Goal: Information Seeking & Learning: Learn about a topic

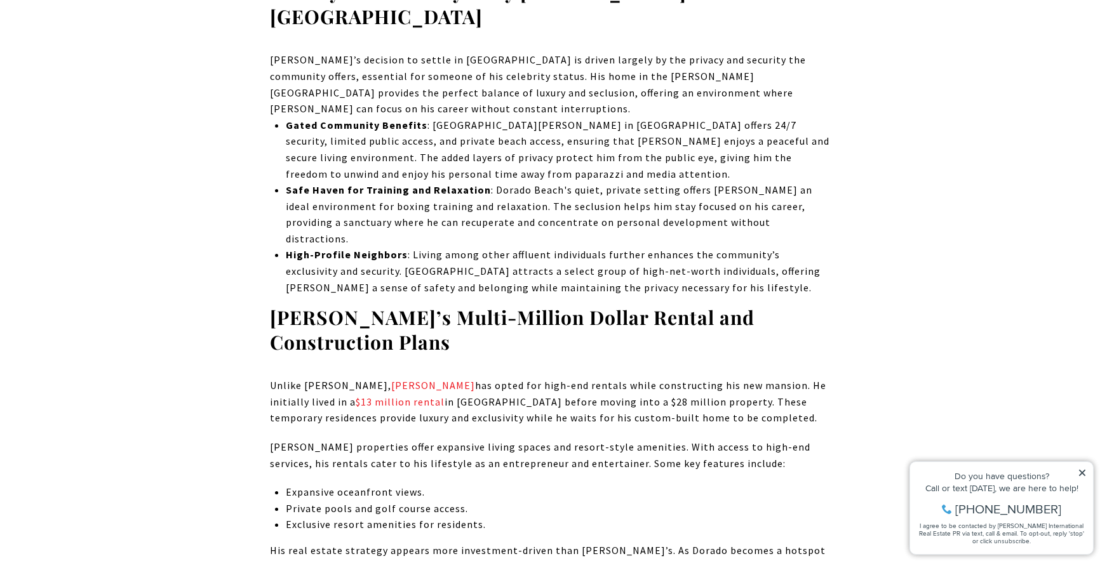
scroll to position [2352, 0]
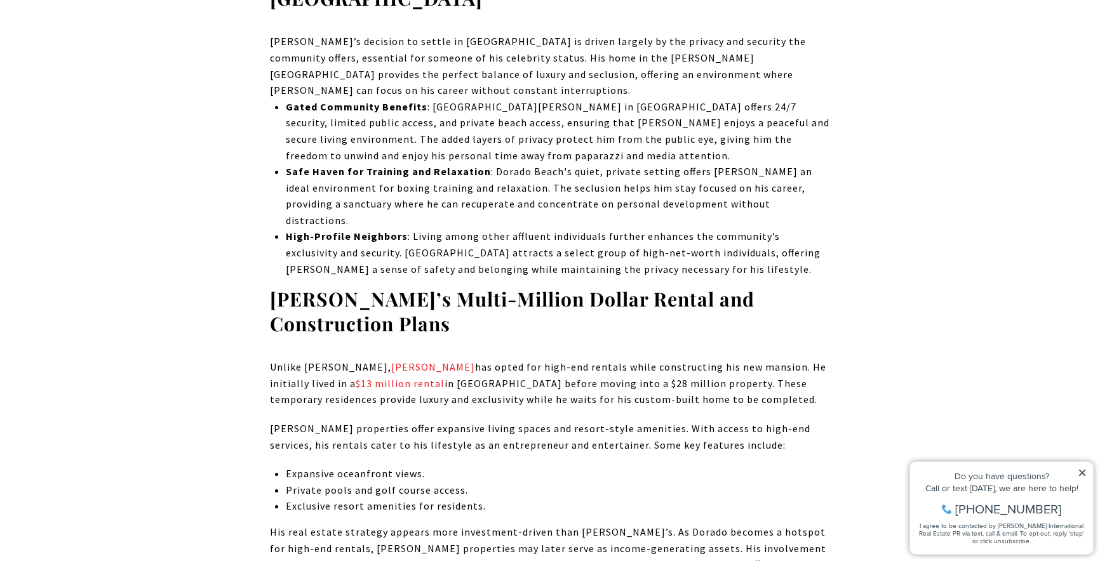
click at [1079, 472] on icon at bounding box center [1082, 473] width 9 height 9
click at [1083, 474] on icon at bounding box center [1082, 473] width 6 height 6
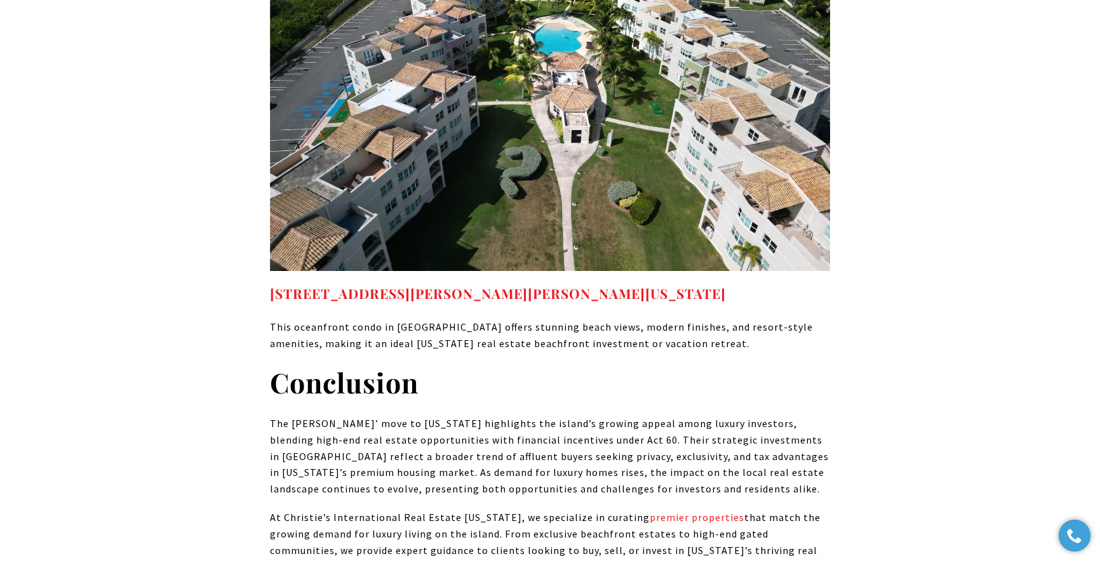
scroll to position [6244, 0]
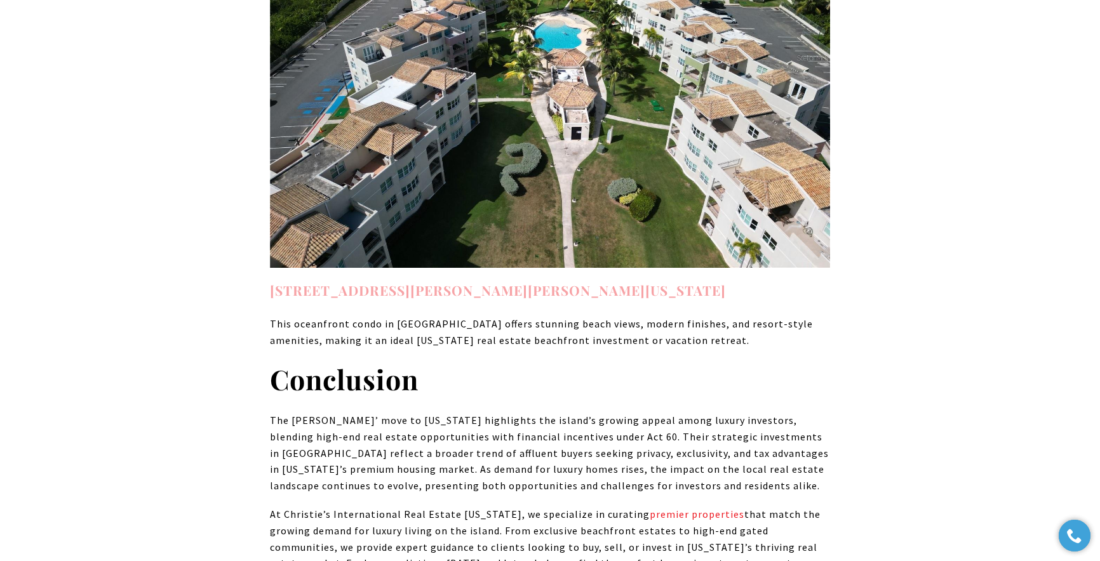
click at [601, 281] on link "8 CALLE JOSE CELSO BARBOSA #A201 ISABELA, PUERTO RICO, PR 00662" at bounding box center [498, 290] width 456 height 18
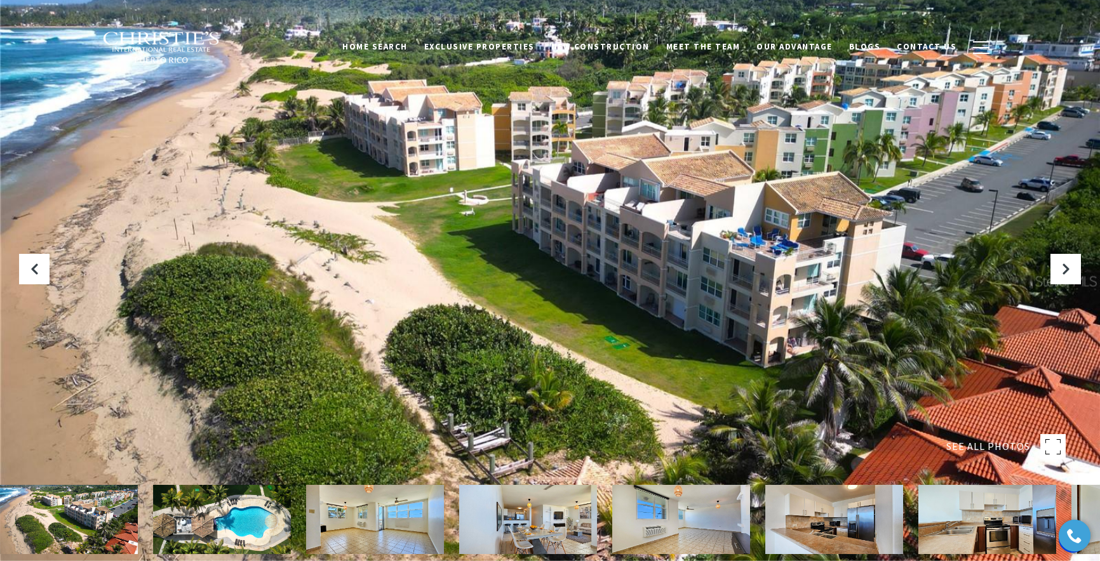
click at [389, 535] on img at bounding box center [375, 519] width 138 height 69
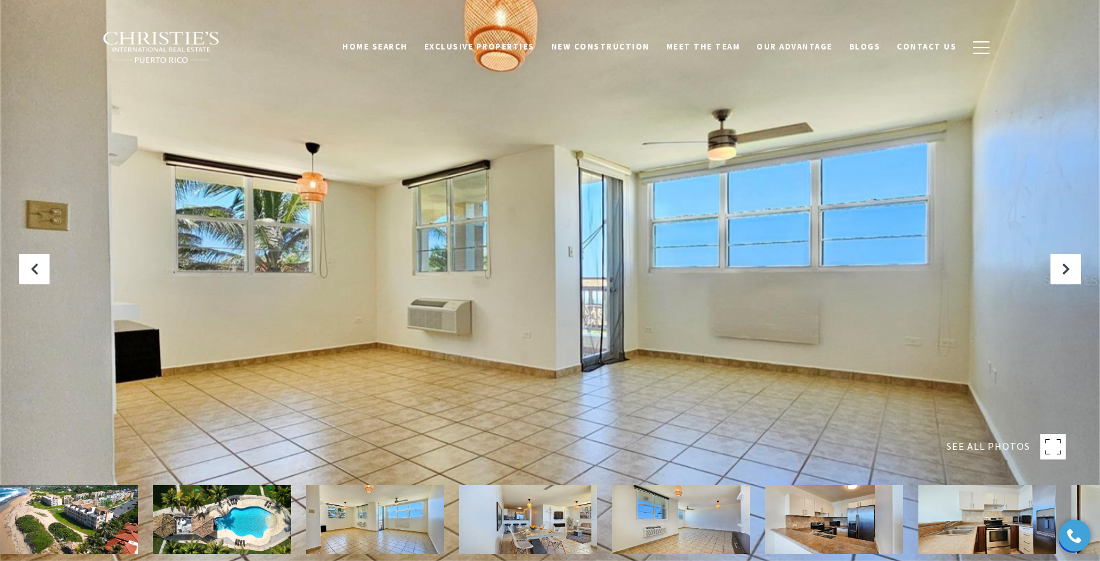
click at [539, 528] on img at bounding box center [528, 519] width 138 height 69
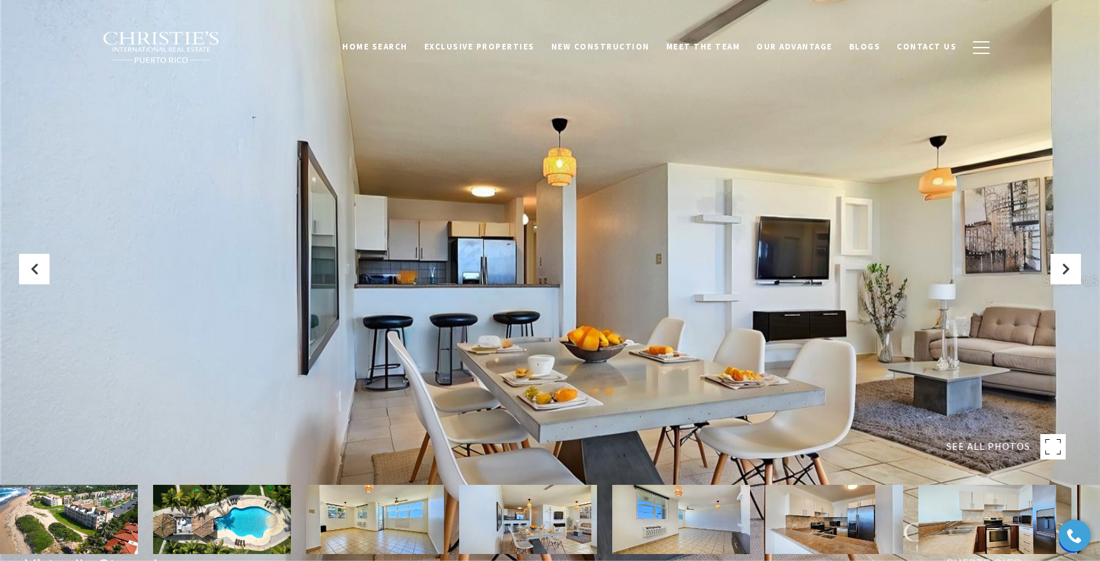
click at [421, 527] on img at bounding box center [375, 519] width 138 height 69
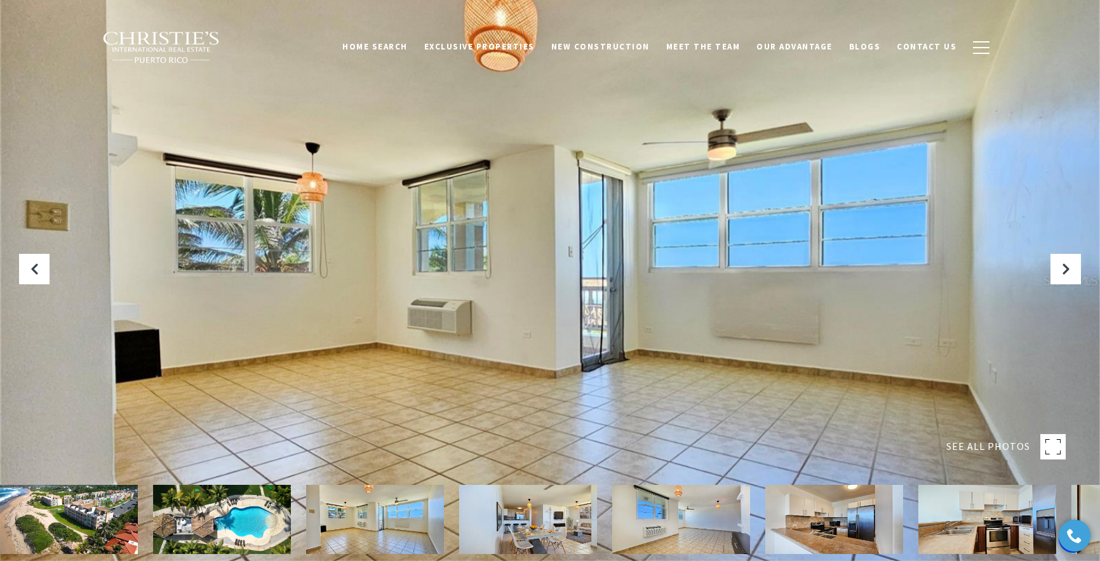
click at [502, 526] on img at bounding box center [528, 519] width 138 height 69
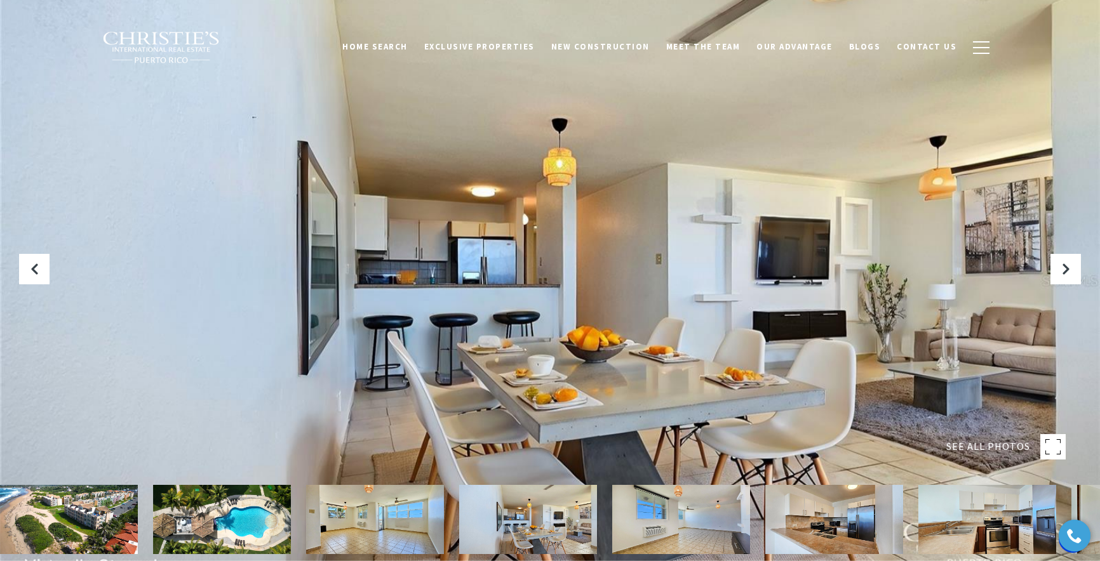
click at [659, 519] on img at bounding box center [681, 519] width 138 height 69
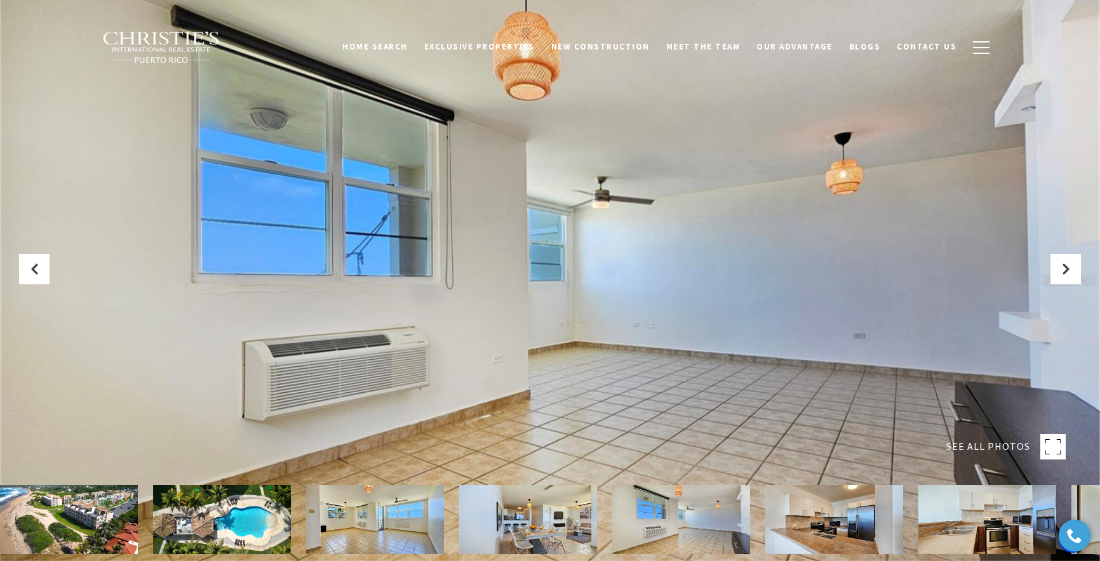
click at [524, 521] on img at bounding box center [528, 519] width 138 height 69
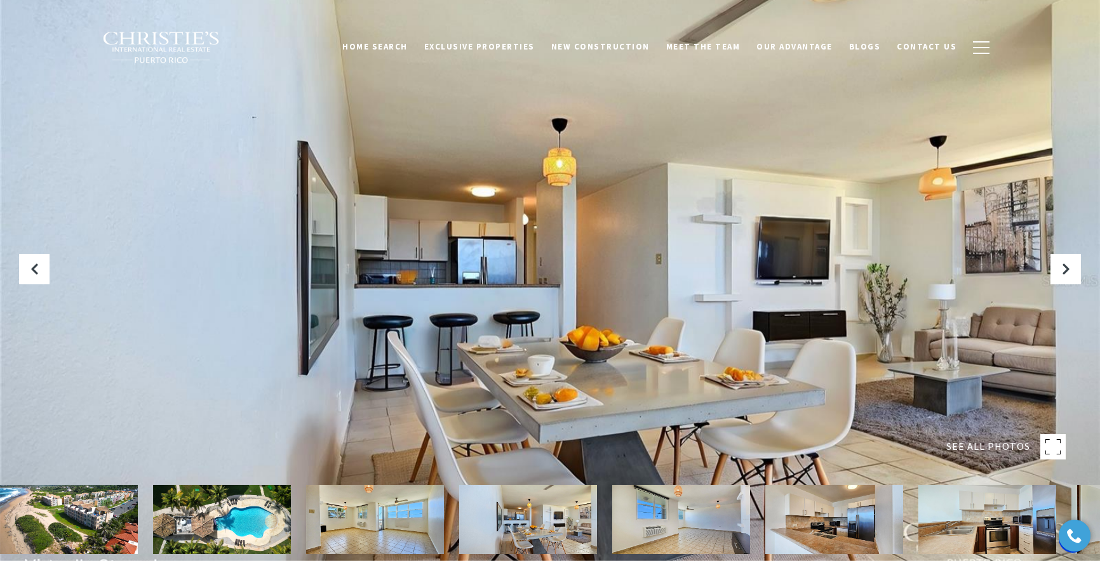
drag, startPoint x: 676, startPoint y: 524, endPoint x: 735, endPoint y: 525, distance: 58.4
click at [677, 524] on img at bounding box center [681, 519] width 138 height 69
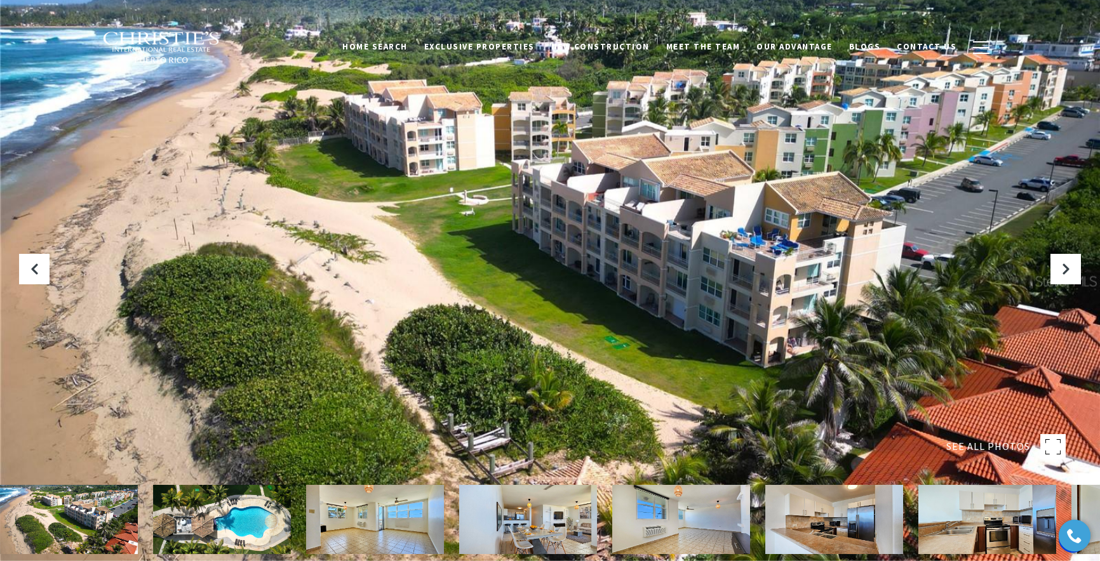
click at [810, 524] on img at bounding box center [834, 519] width 138 height 69
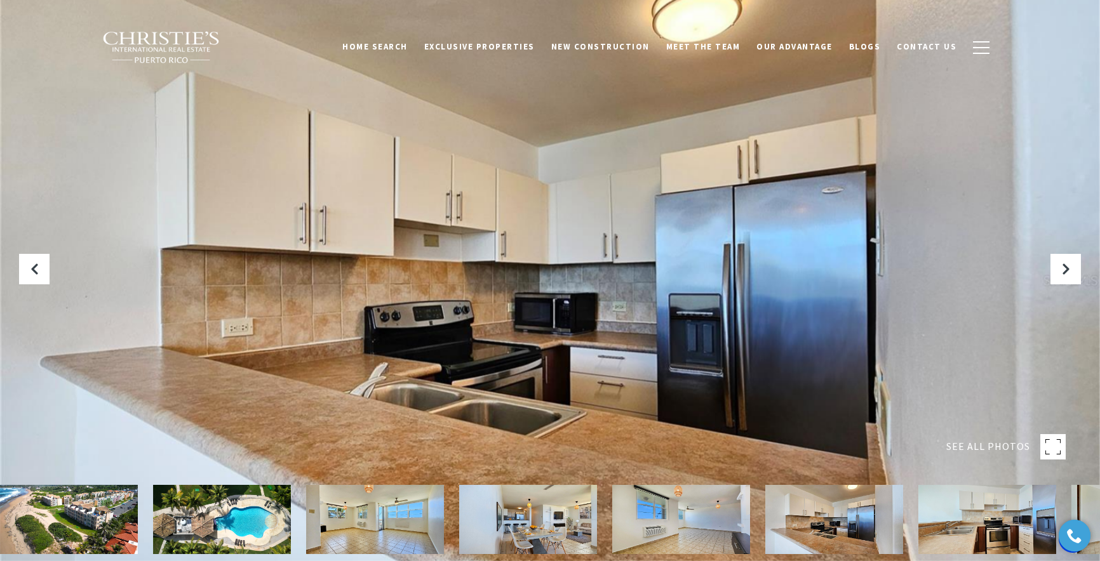
drag, startPoint x: 977, startPoint y: 525, endPoint x: 1020, endPoint y: 529, distance: 43.4
click at [977, 525] on img at bounding box center [987, 519] width 138 height 69
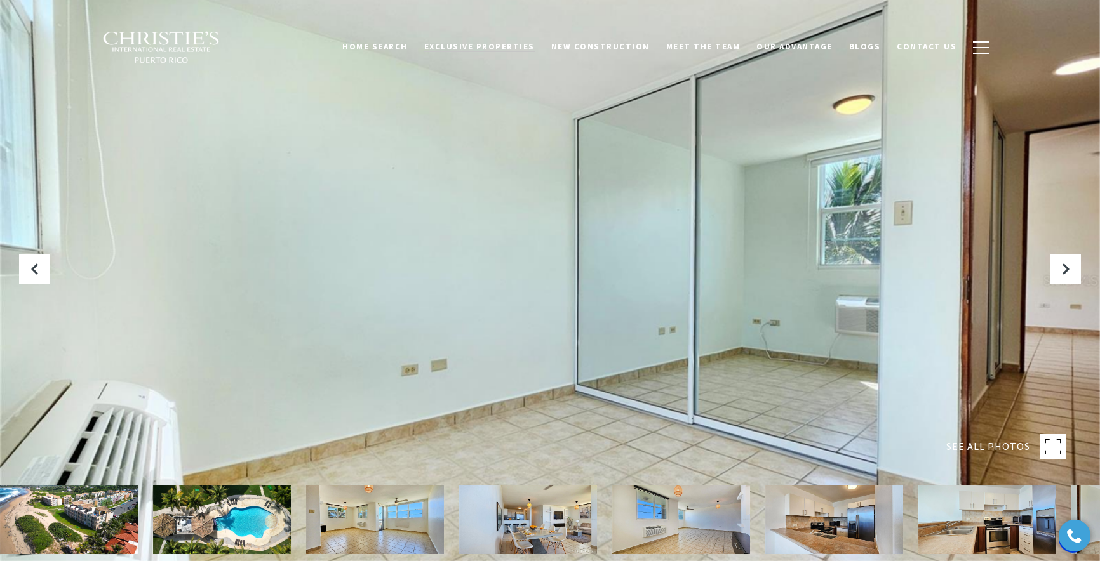
click at [505, 50] on span "Exclusive Properties" at bounding box center [479, 46] width 111 height 11
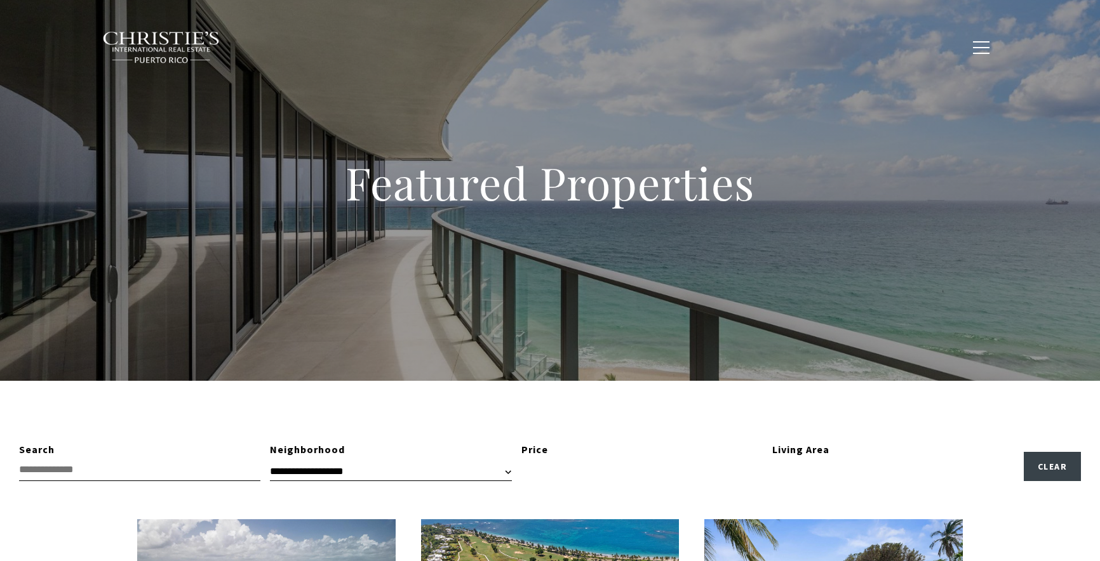
type input "**********"
type input "*********"
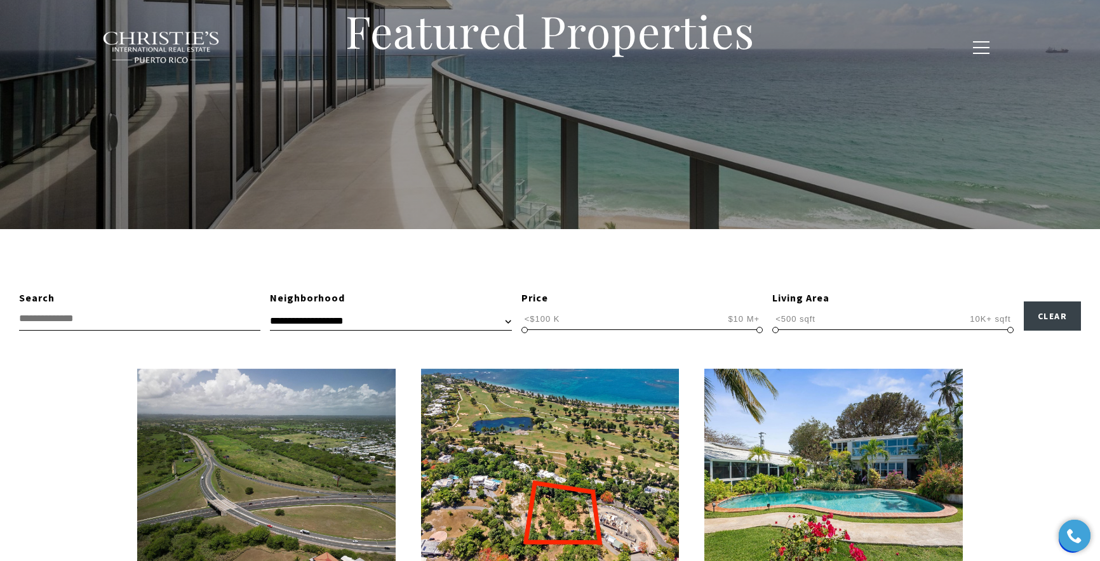
scroll to position [398, 0]
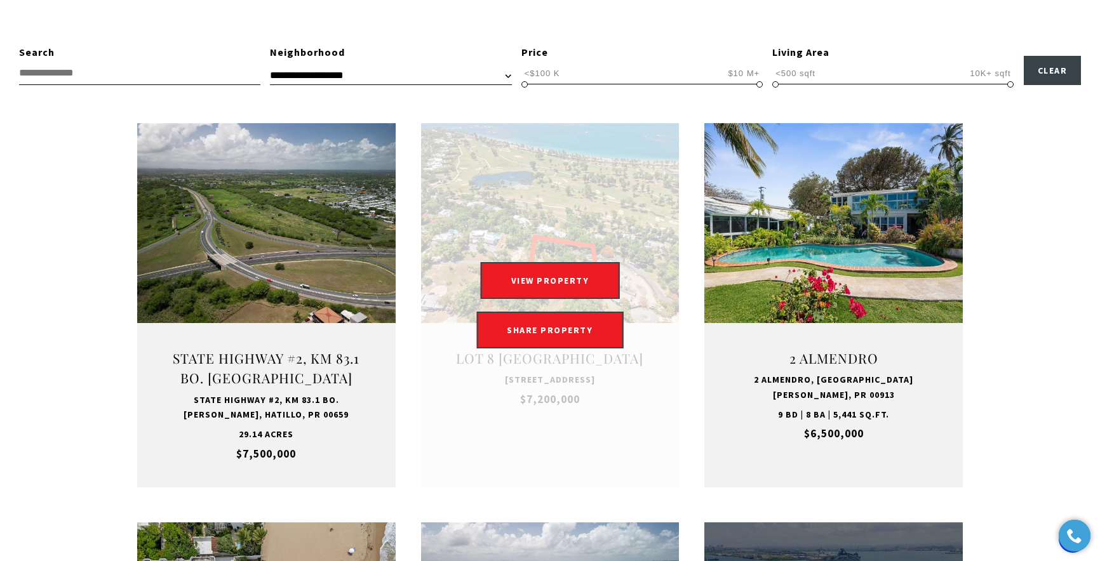
click at [585, 306] on div "VIEW PROPERTY VIEW PROPERTY SHARE PROPERTY SHARE PROPERTY" at bounding box center [550, 305] width 258 height 86
click at [547, 272] on button "VIEW PROPERTY" at bounding box center [550, 280] width 139 height 37
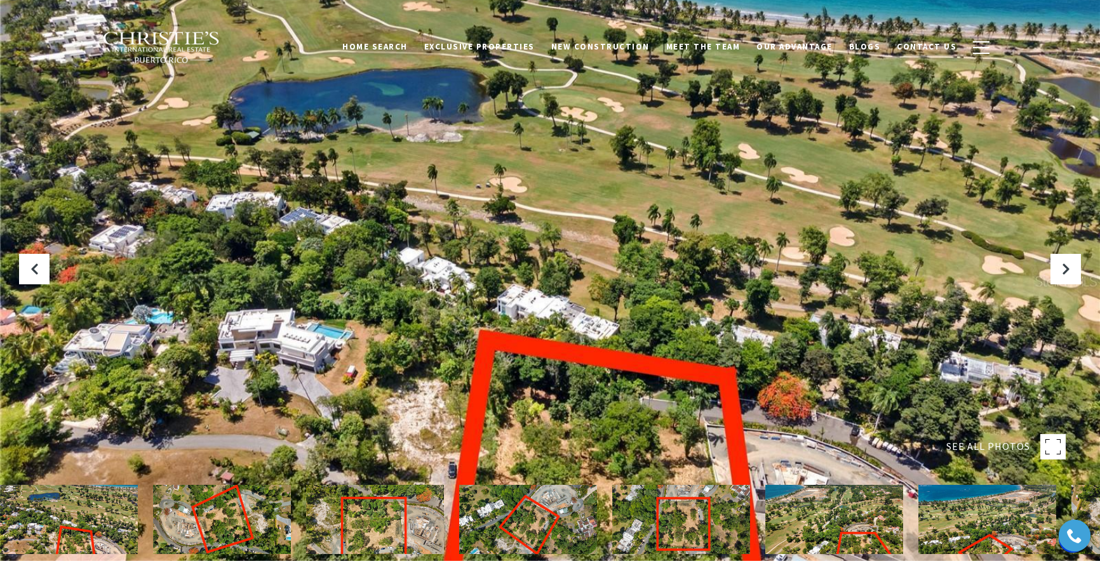
click at [499, 527] on img at bounding box center [528, 519] width 138 height 69
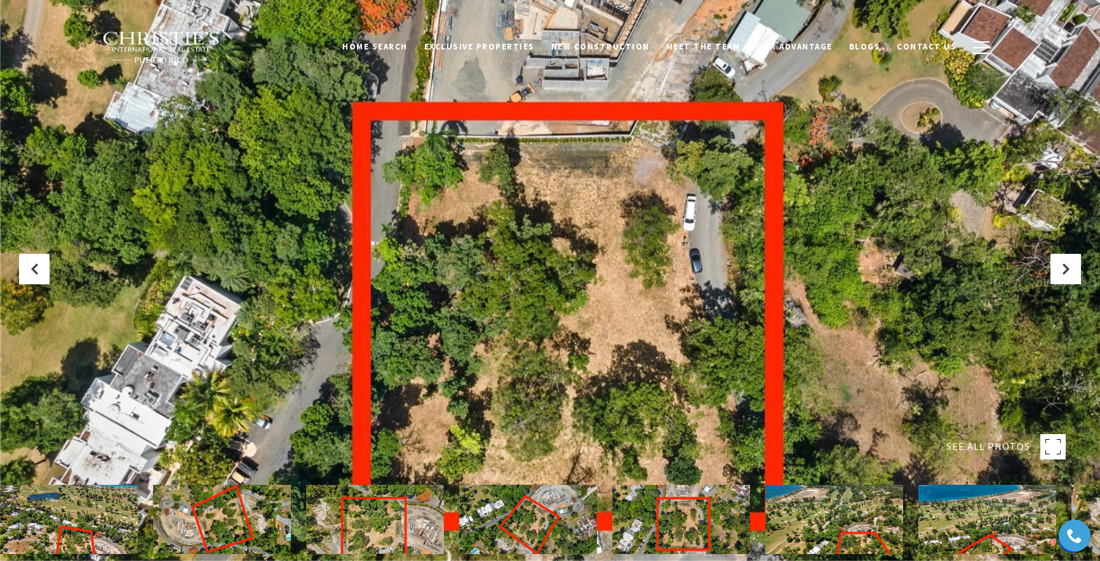
click at [398, 523] on img at bounding box center [375, 519] width 138 height 69
click at [238, 528] on img at bounding box center [222, 519] width 138 height 69
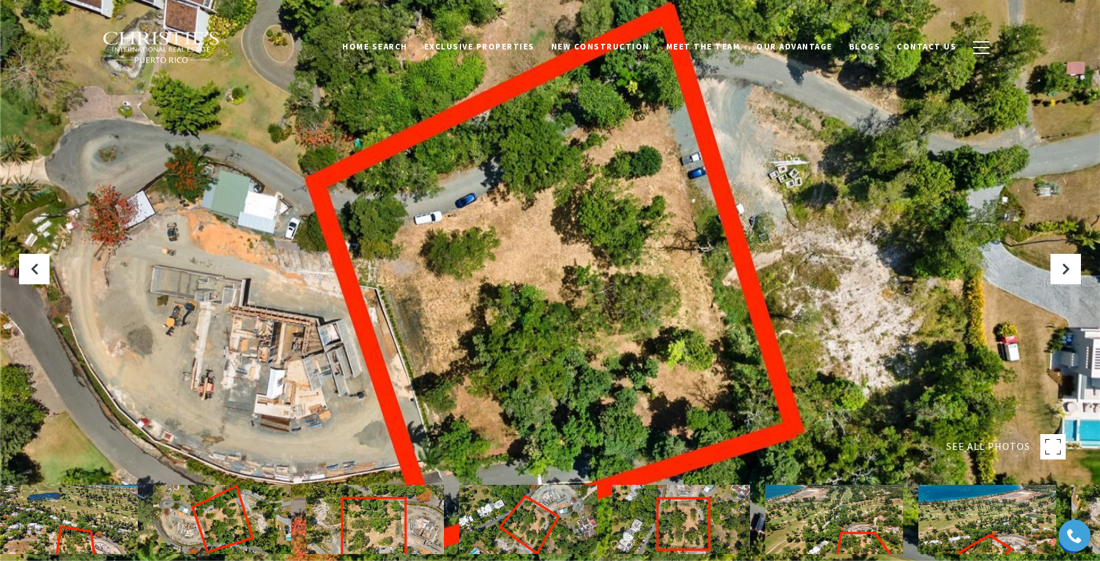
click at [64, 530] on img at bounding box center [69, 519] width 138 height 69
click at [63, 530] on img at bounding box center [69, 519] width 138 height 69
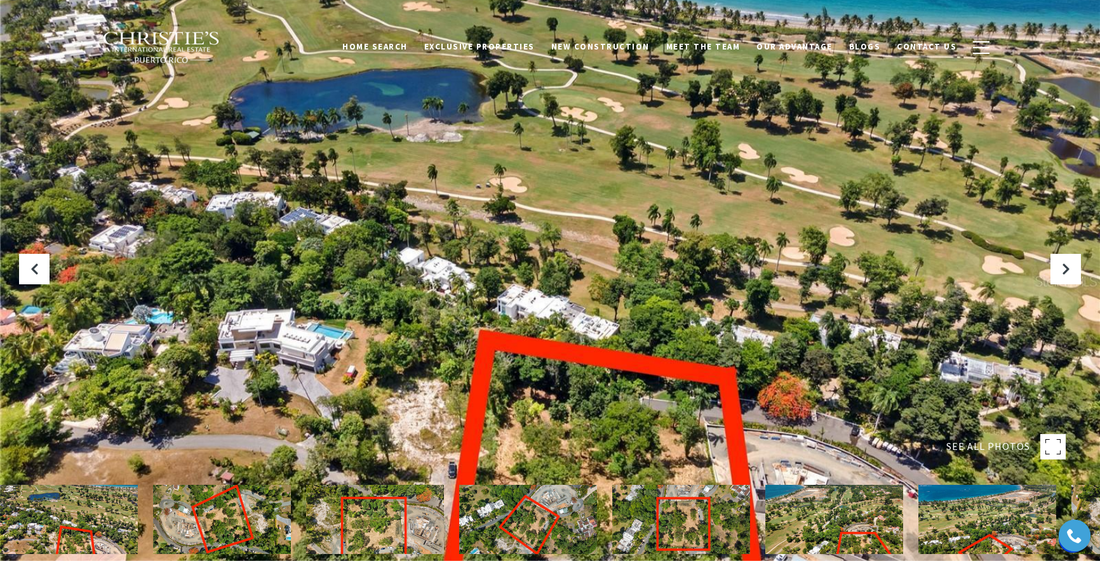
click at [971, 519] on img at bounding box center [987, 519] width 138 height 69
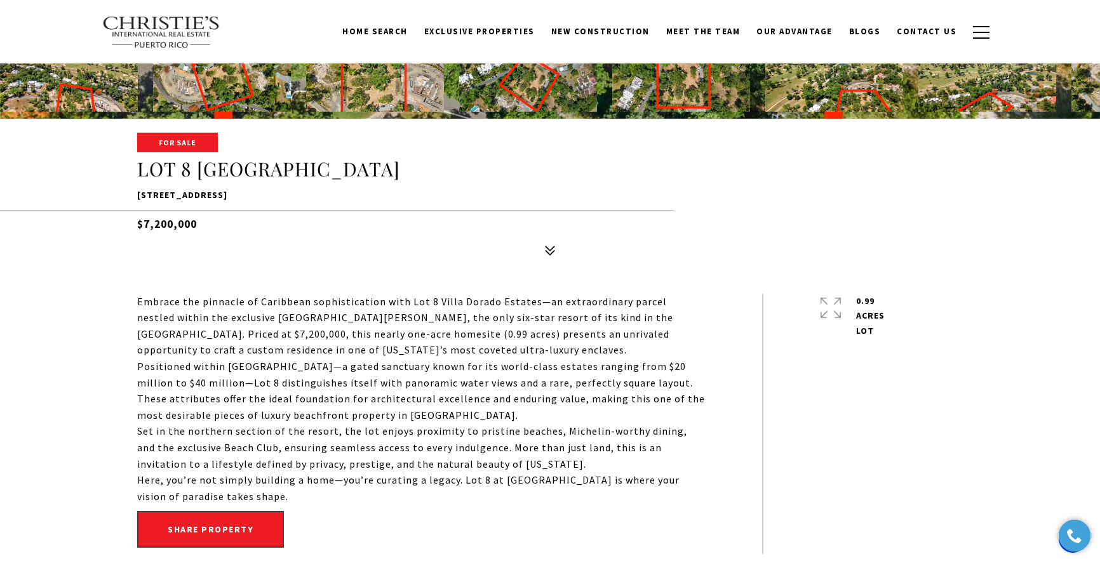
scroll to position [417, 0]
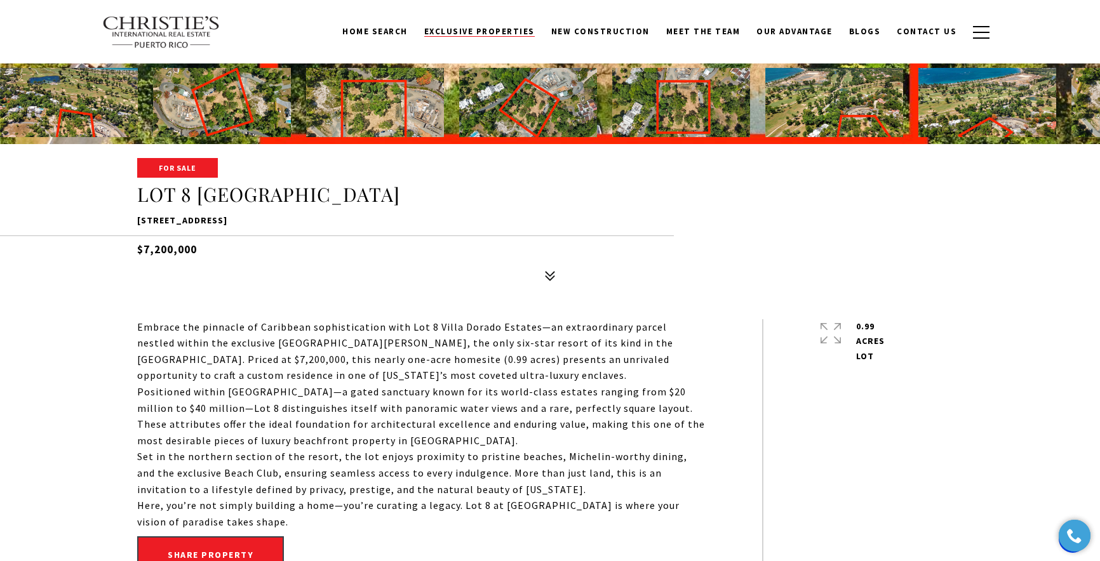
click at [525, 39] on link "Exclusive Properties" at bounding box center [479, 32] width 127 height 24
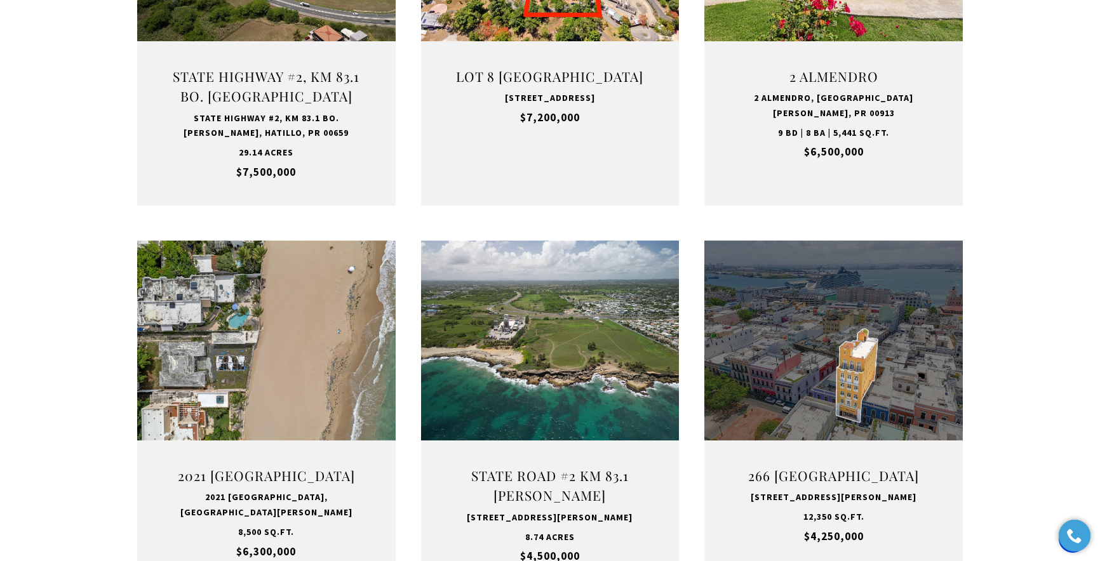
scroll to position [716, 0]
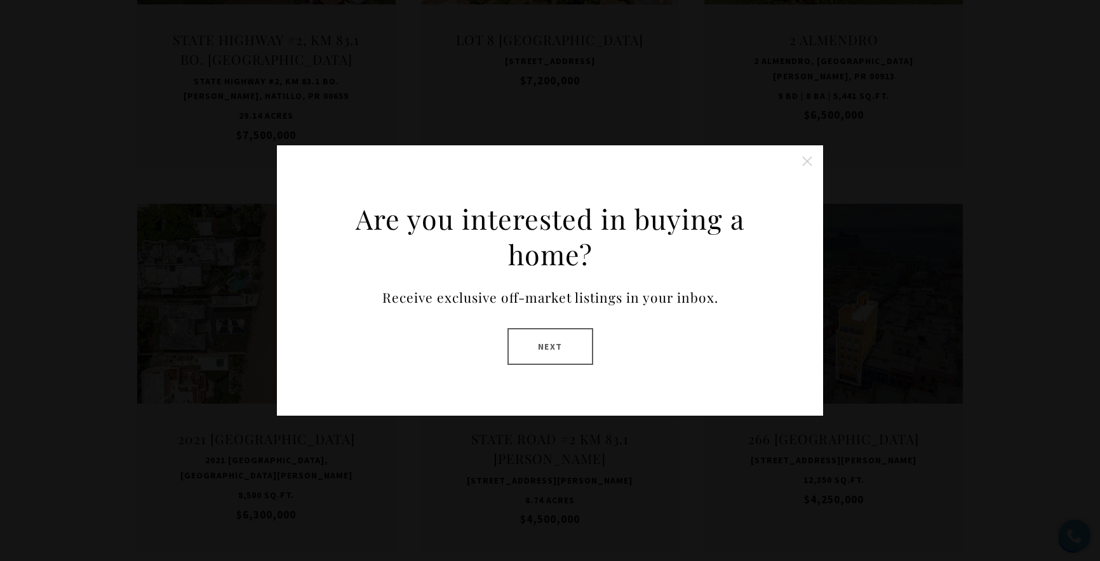
click at [567, 345] on button "Next" at bounding box center [550, 346] width 86 height 37
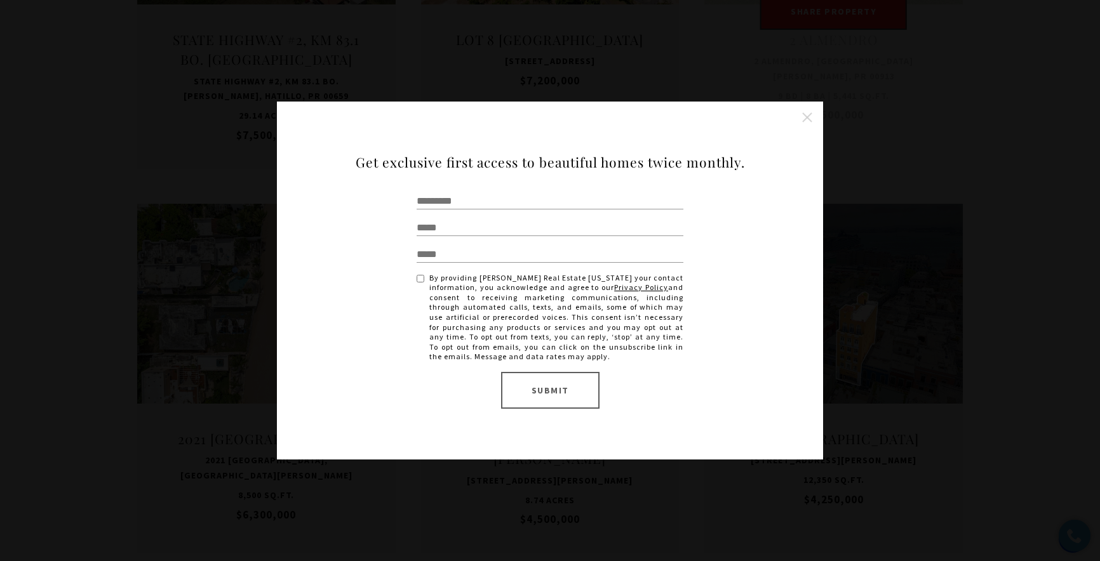
click at [808, 114] on button "Close this option" at bounding box center [807, 117] width 25 height 25
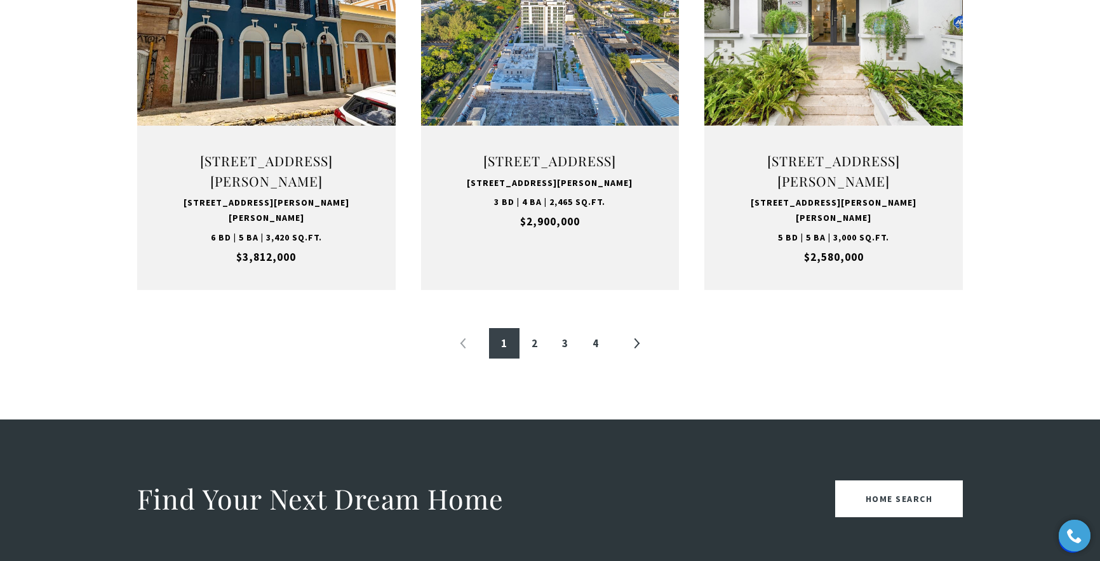
scroll to position [1393, 0]
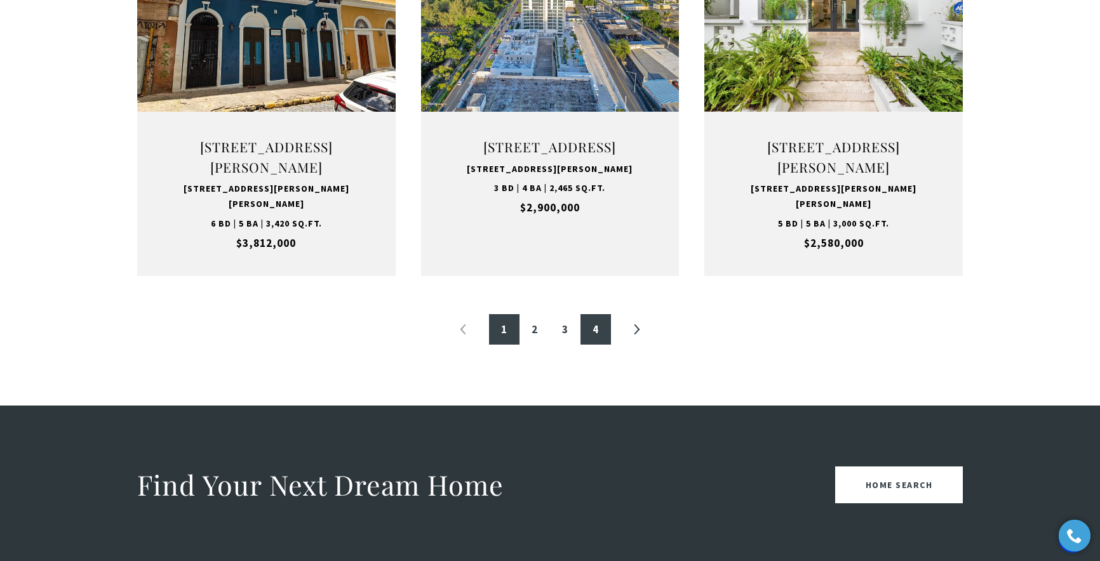
click at [594, 340] on link "4" at bounding box center [595, 329] width 30 height 30
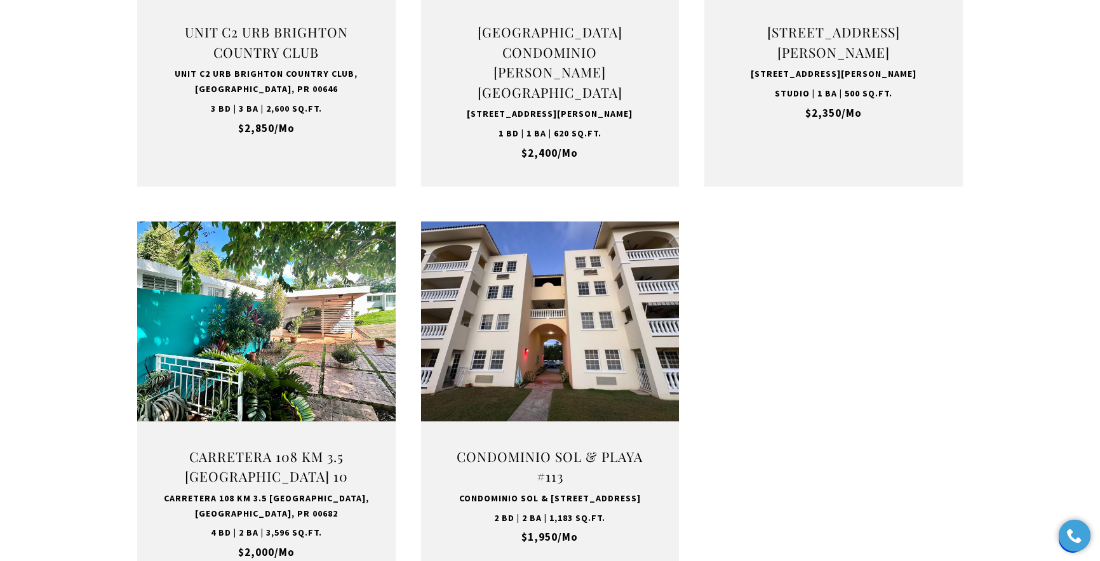
scroll to position [1257, 0]
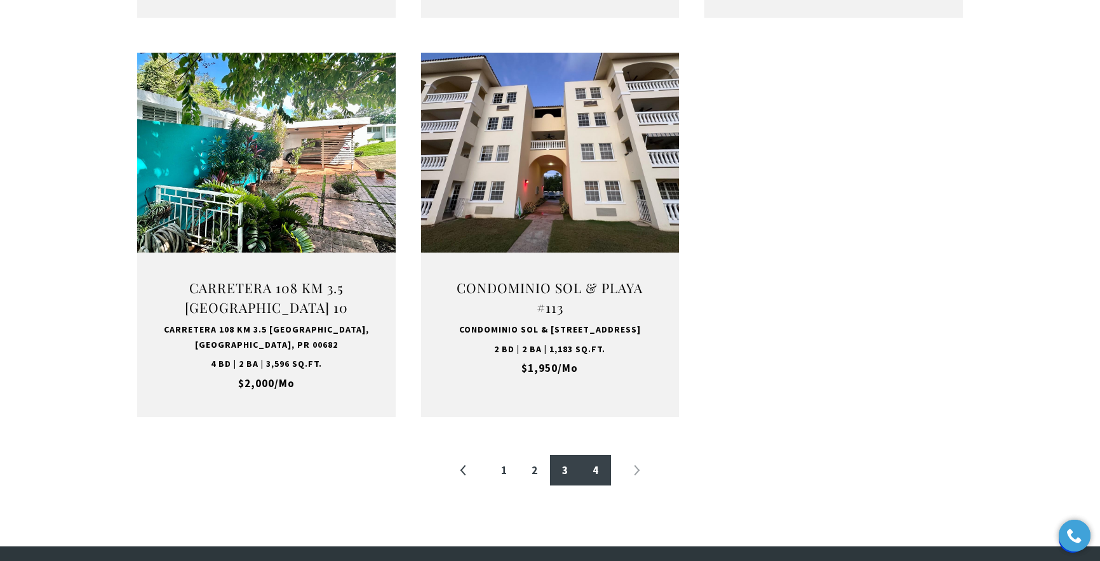
click at [568, 466] on link "3" at bounding box center [565, 470] width 30 height 30
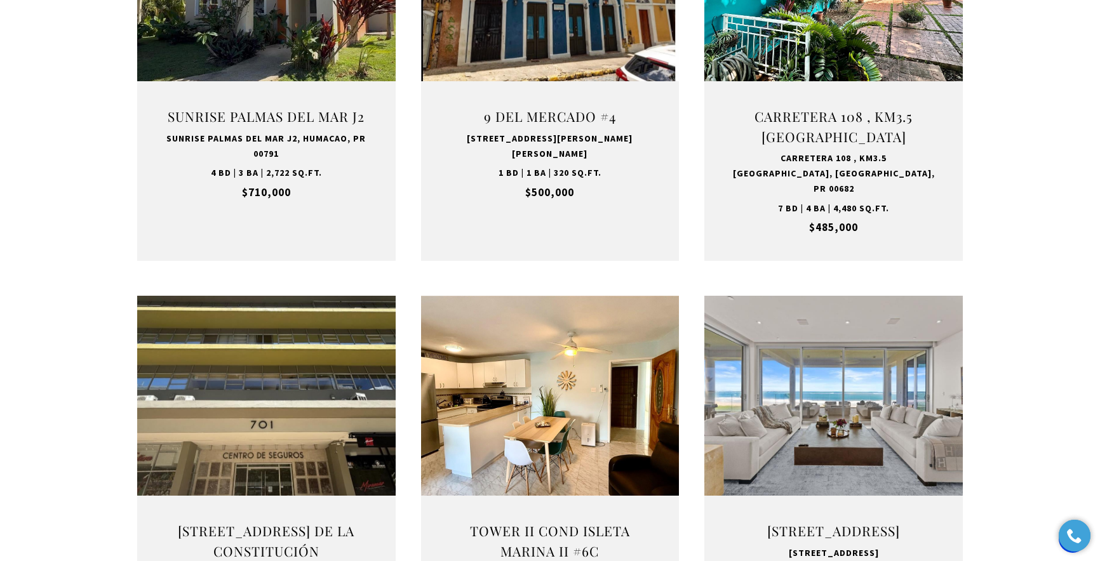
scroll to position [1181, 0]
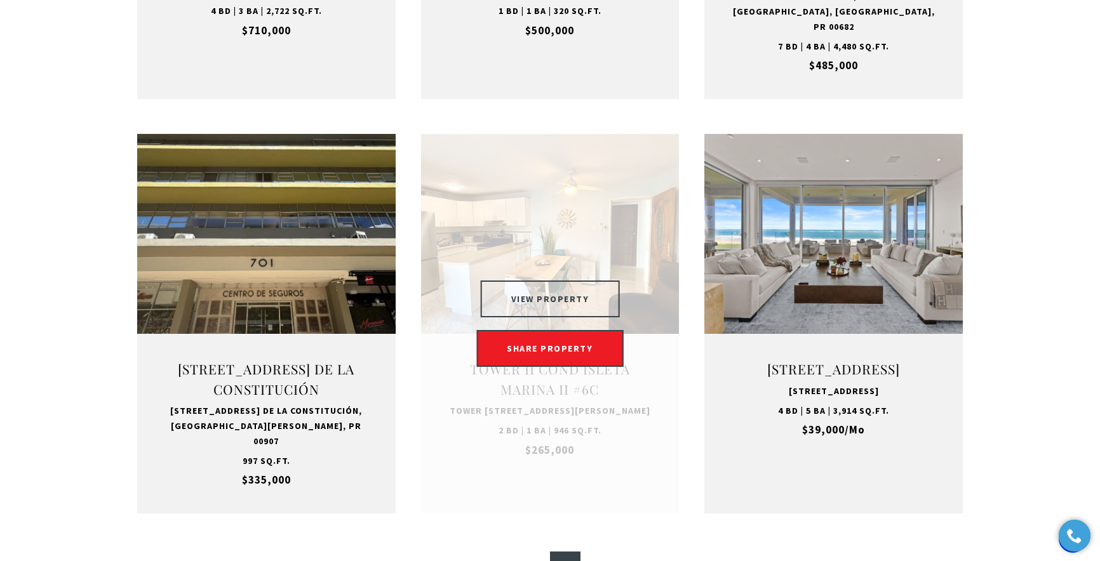
click at [565, 298] on button "VIEW PROPERTY" at bounding box center [550, 299] width 139 height 37
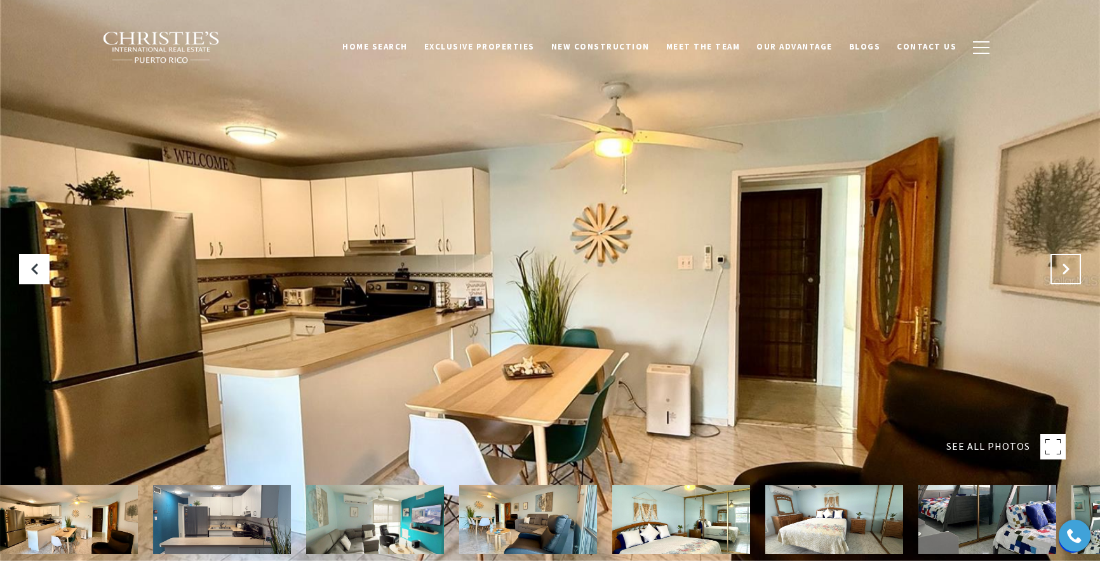
click at [1068, 272] on icon "Next Slide" at bounding box center [1065, 269] width 13 height 13
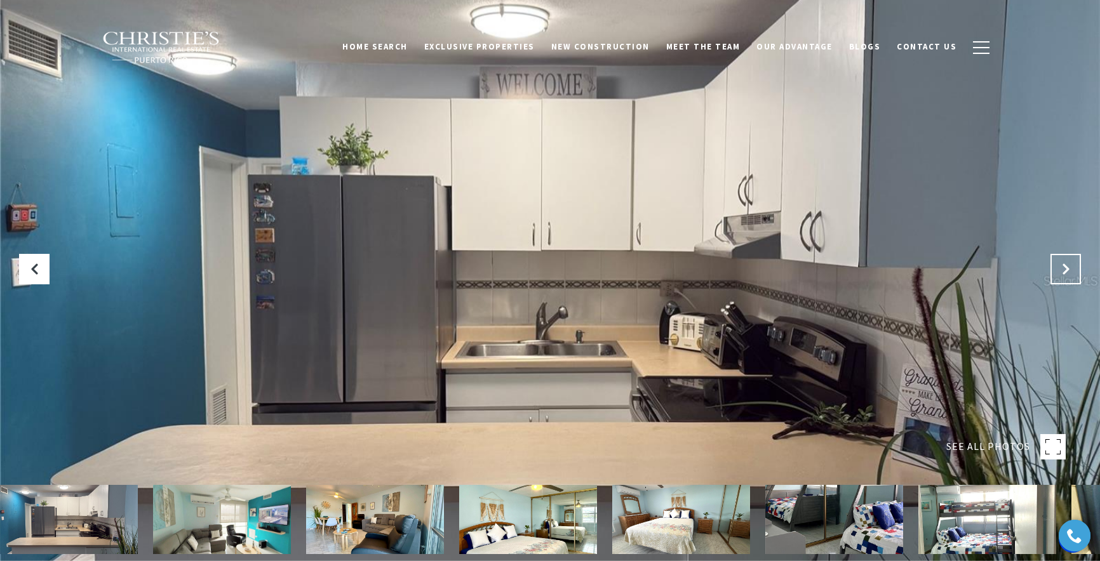
click at [1068, 272] on icon "Next Slide" at bounding box center [1065, 269] width 13 height 13
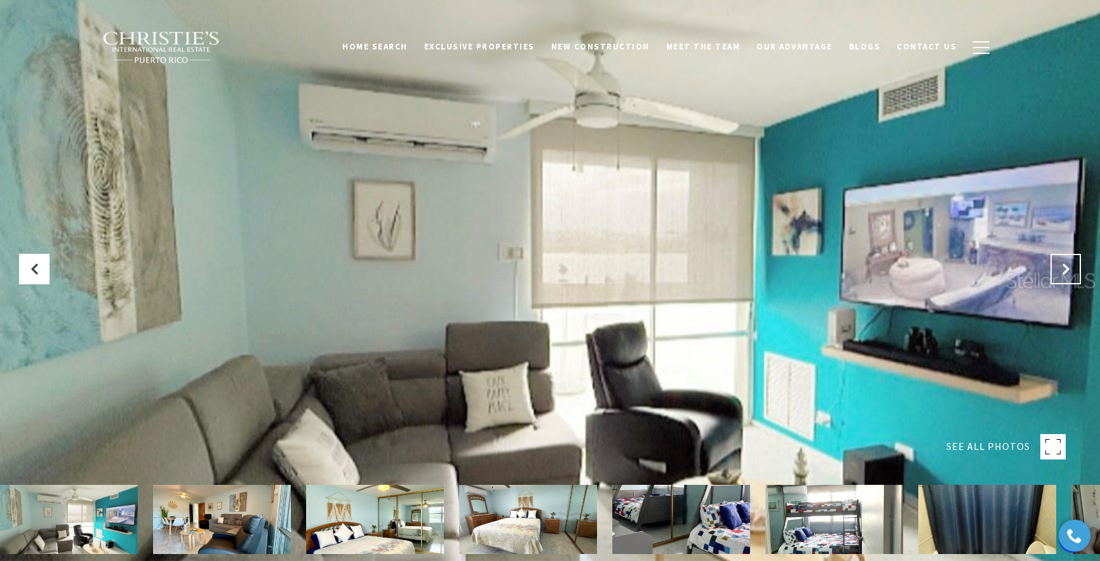
click at [1068, 272] on icon "Next Slide" at bounding box center [1065, 269] width 13 height 13
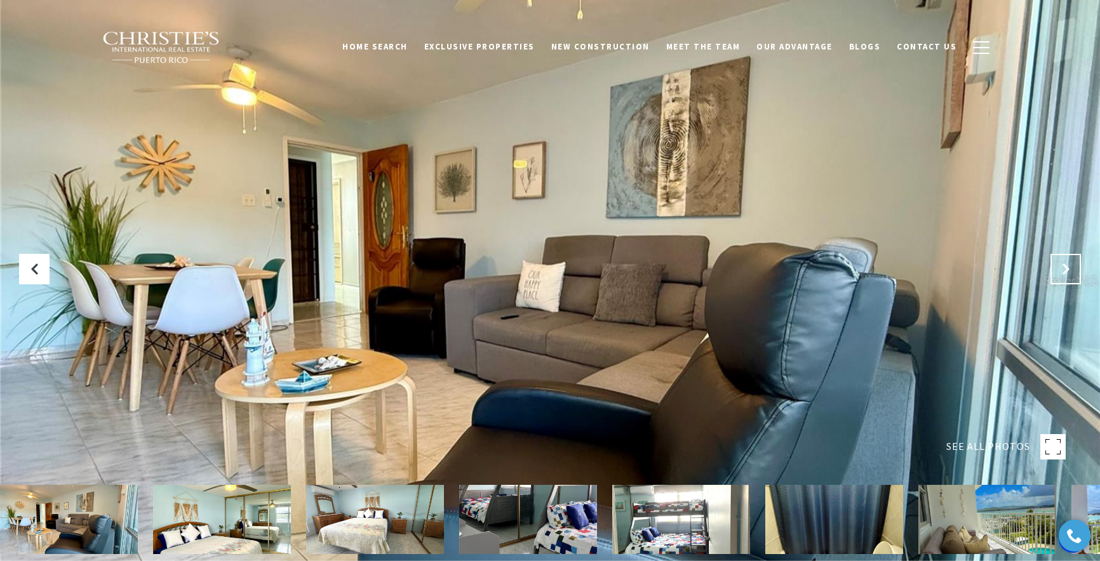
click at [1068, 272] on icon "Next Slide" at bounding box center [1065, 269] width 13 height 13
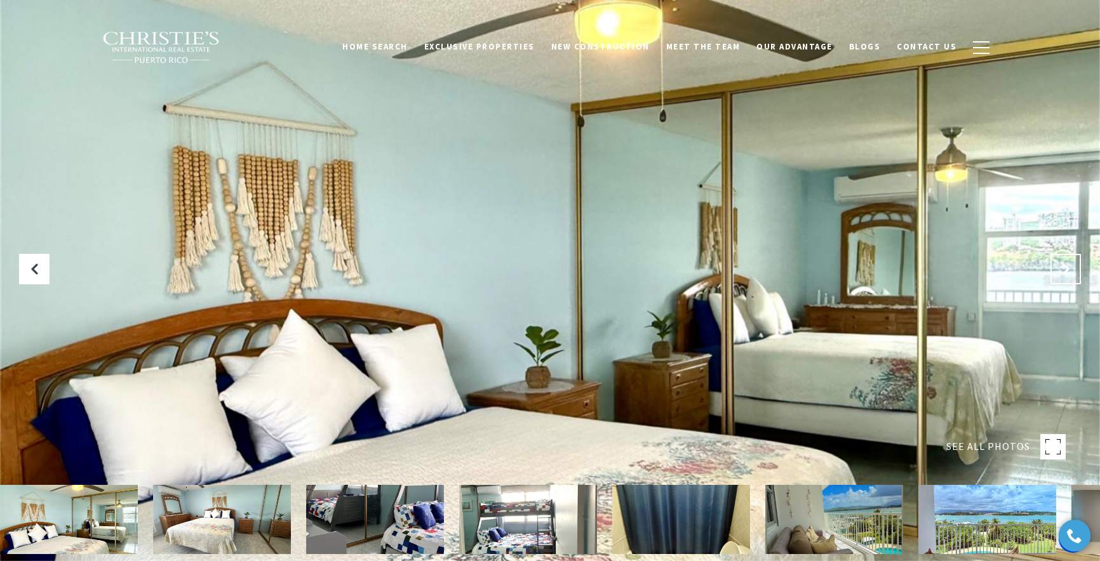
click at [1068, 272] on icon "Next Slide" at bounding box center [1065, 269] width 13 height 13
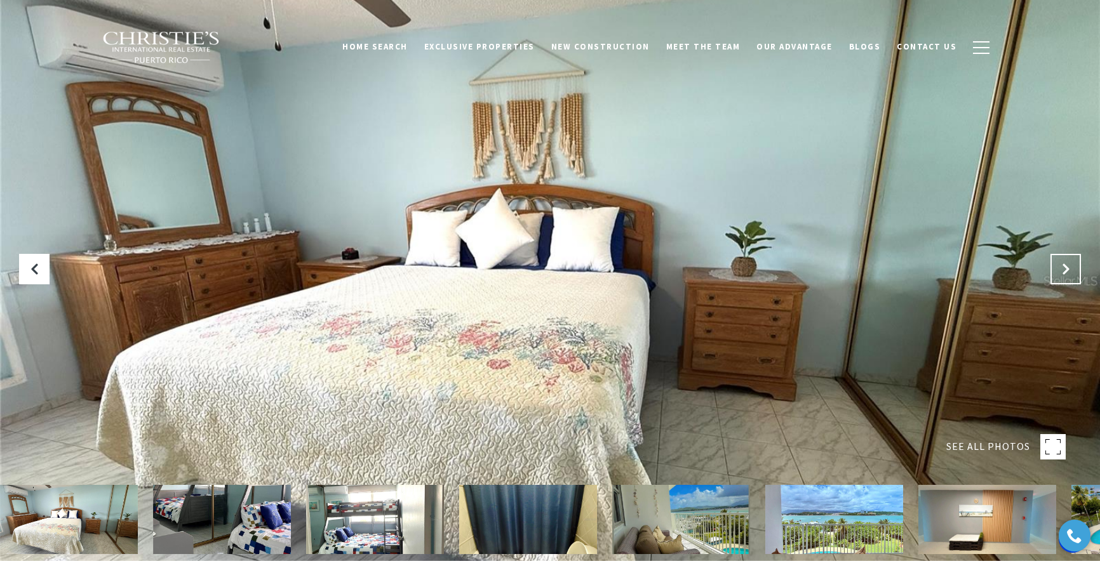
click at [1068, 272] on icon "Next Slide" at bounding box center [1065, 269] width 13 height 13
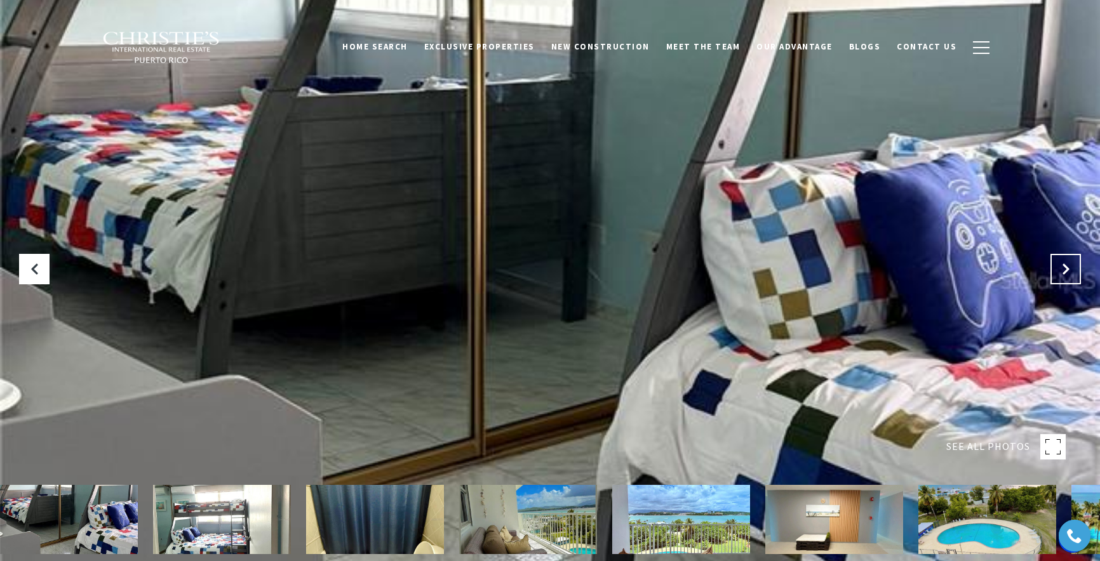
click at [1068, 272] on icon "Next Slide" at bounding box center [1065, 269] width 13 height 13
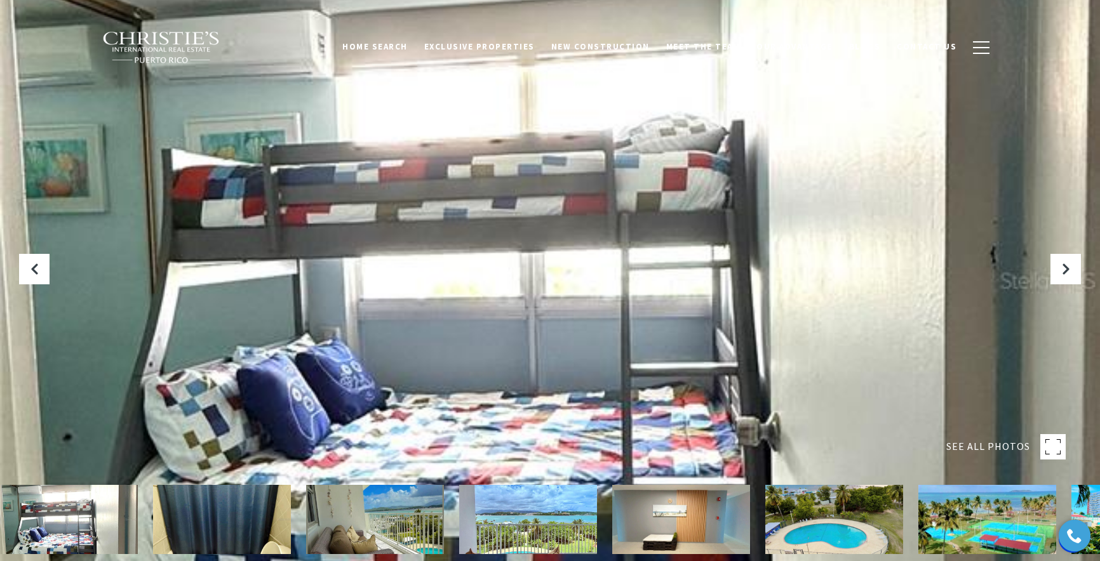
click at [377, 519] on img at bounding box center [375, 519] width 138 height 69
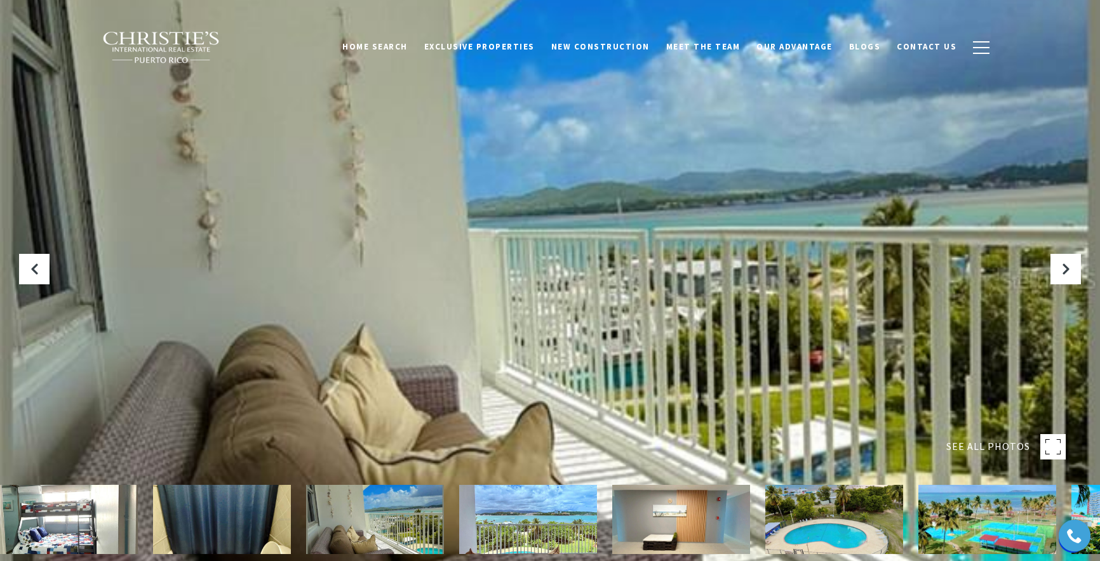
click at [497, 510] on img at bounding box center [528, 519] width 138 height 69
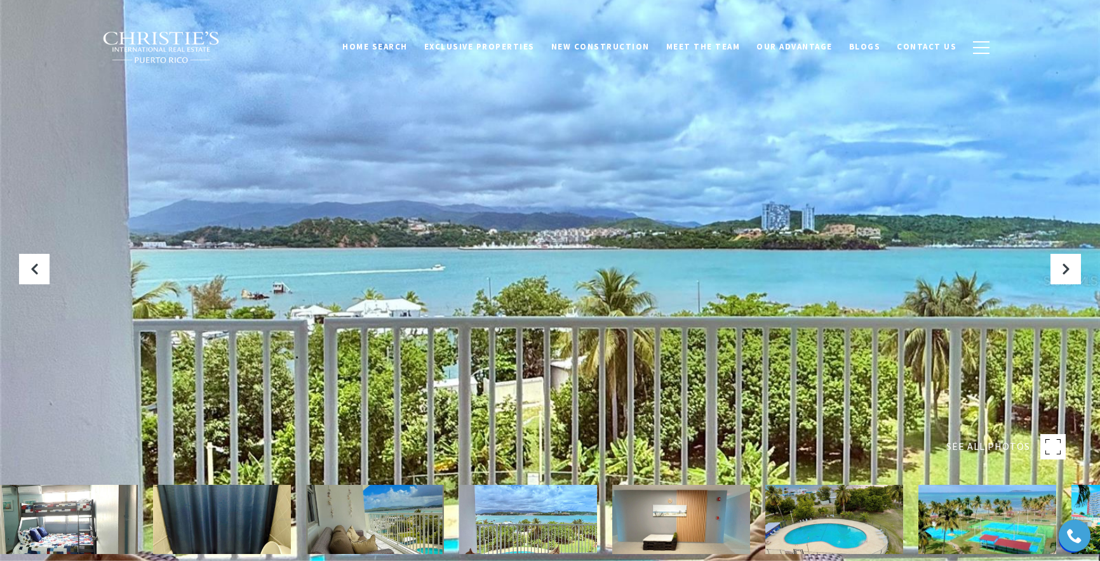
click at [998, 530] on img at bounding box center [987, 519] width 138 height 69
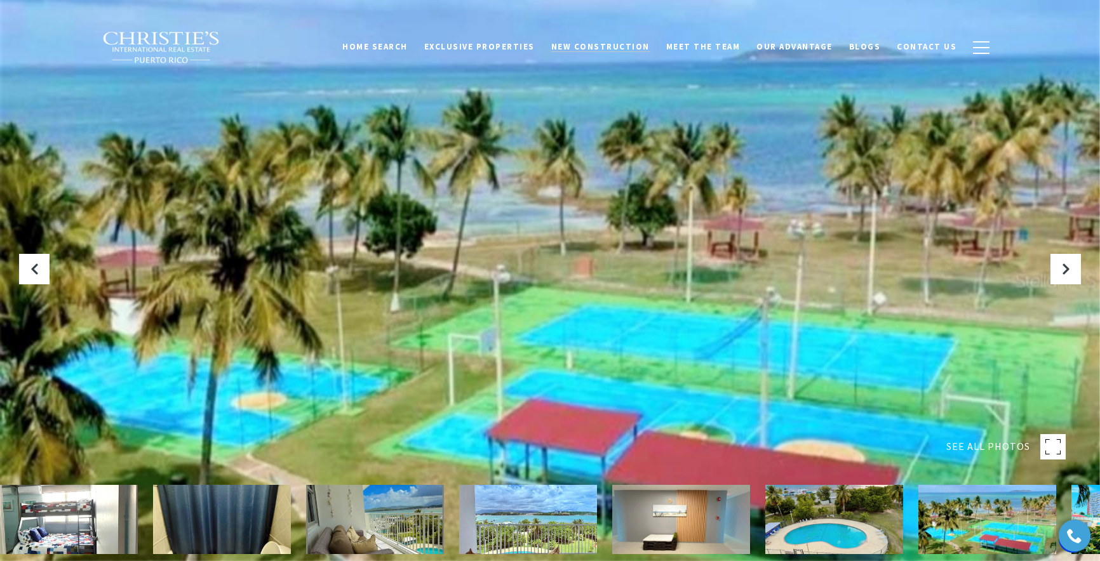
click at [590, 44] on span "New Construction" at bounding box center [600, 46] width 98 height 11
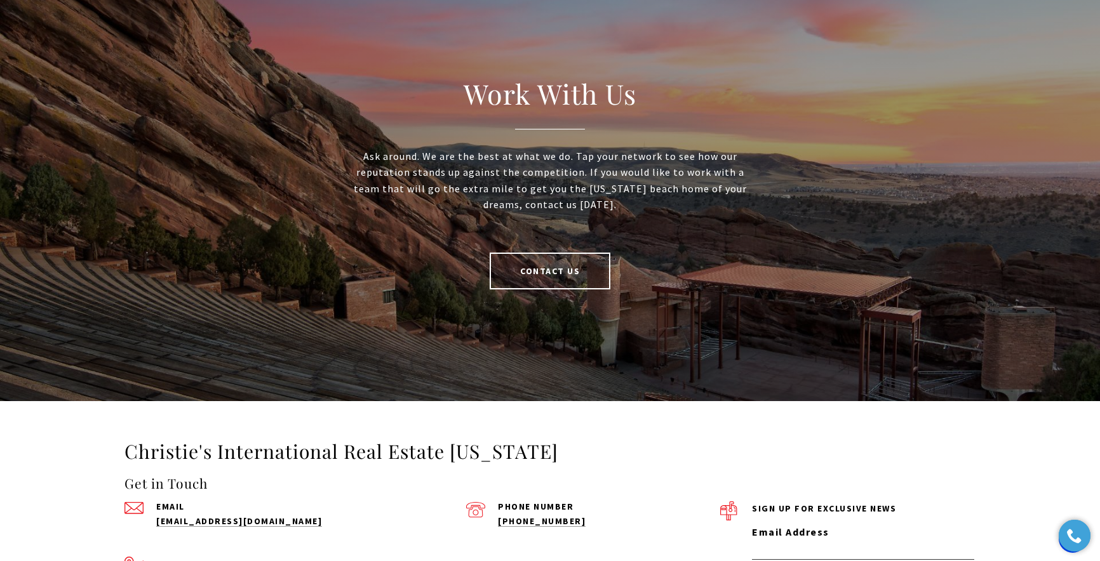
scroll to position [2820, 0]
